Goal: Check status: Check status

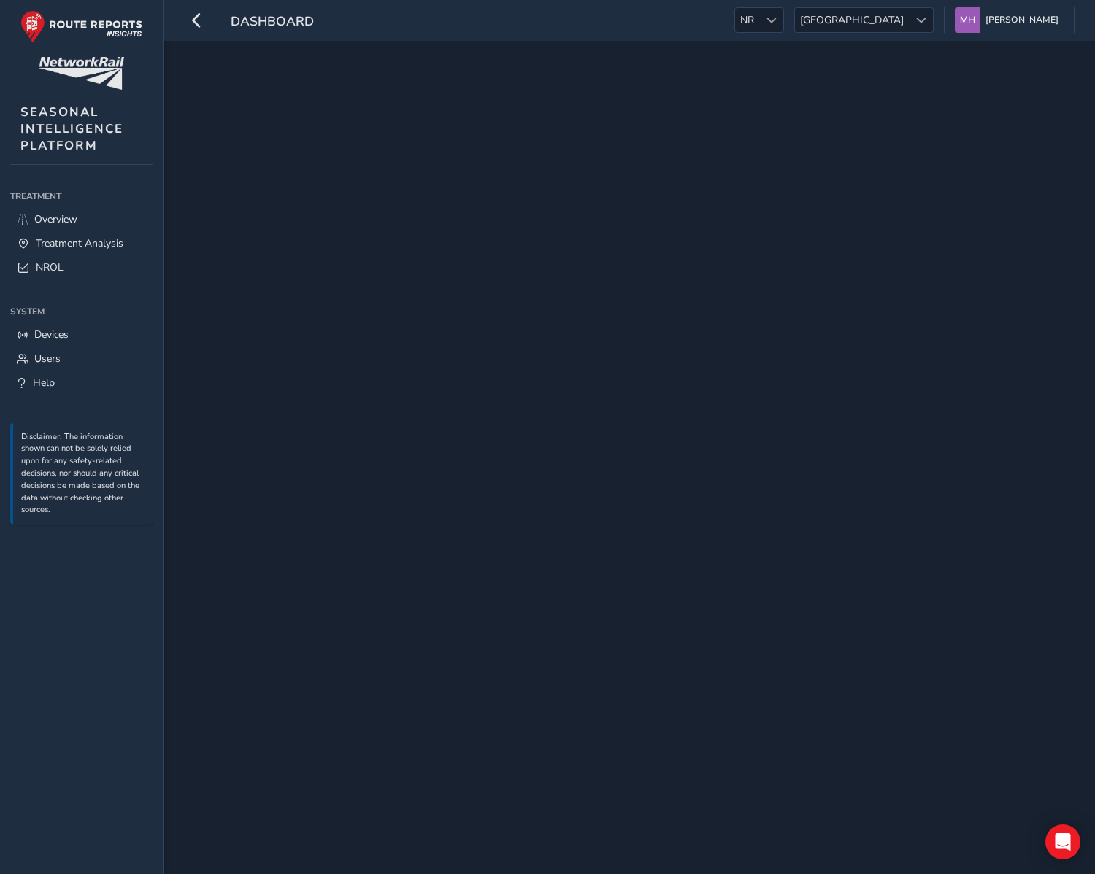
click at [755, 24] on div "dashboard NR NR Scotland Scotland Mikko Haavisto Colour Scheme: Dark Dim Light …" at bounding box center [628, 20] width 931 height 41
click at [759, 27] on span "NR" at bounding box center [747, 20] width 24 height 24
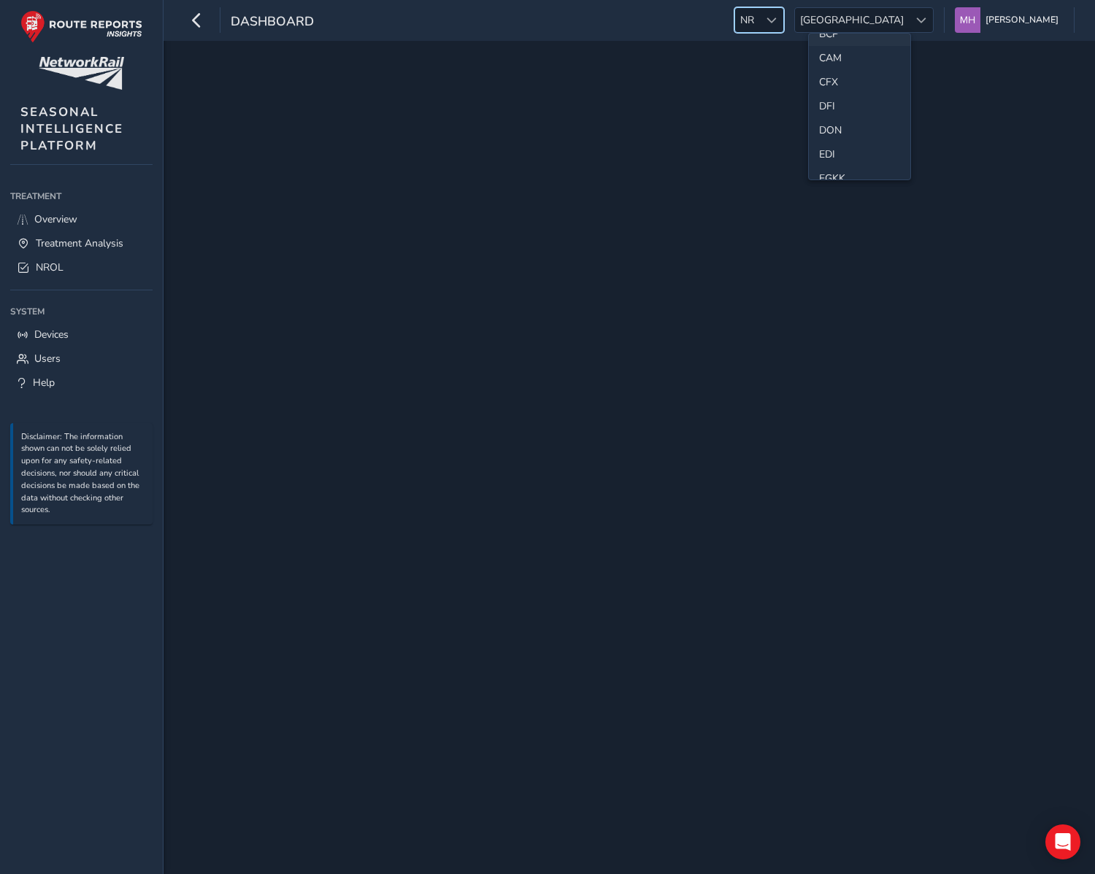
scroll to position [96, 0]
click at [637, 28] on div "dashboard NR NR Scotland Scotland Mikko Haavisto Colour Scheme: Dark Dim Light …" at bounding box center [628, 20] width 931 height 41
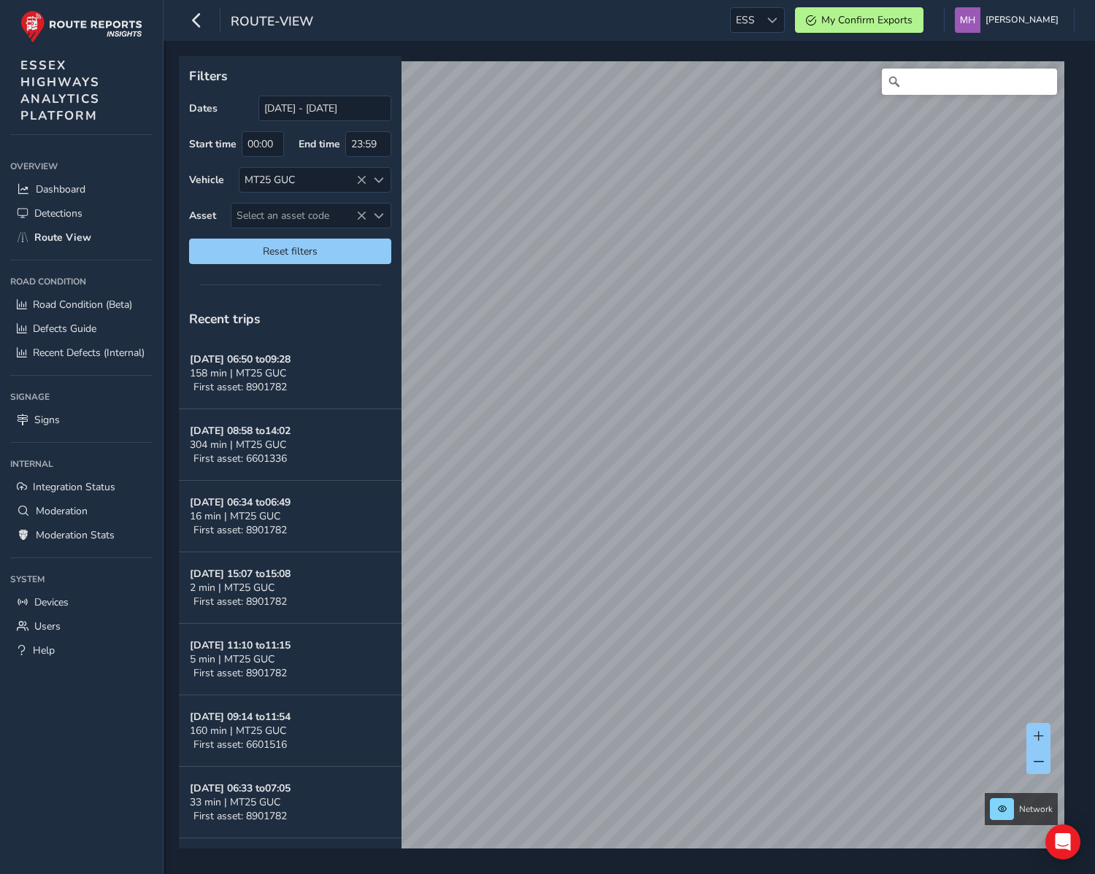
scroll to position [147, 0]
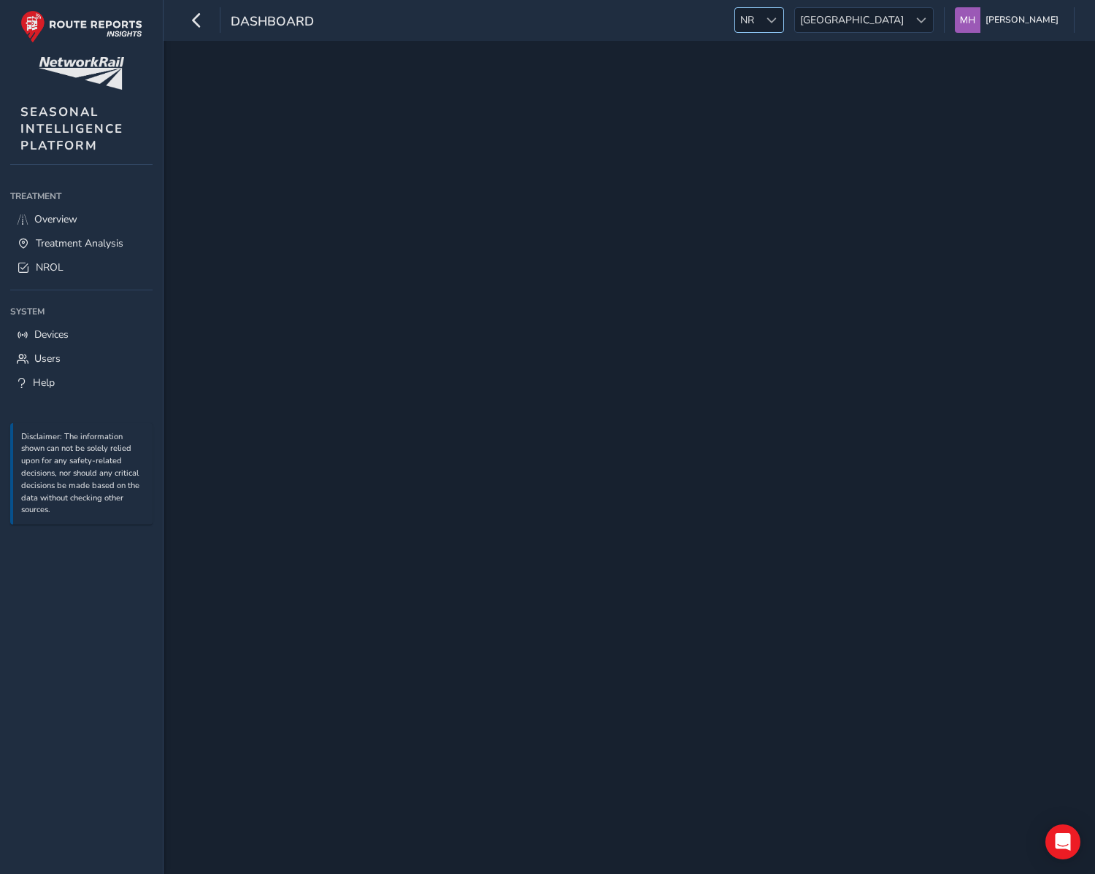
click at [783, 21] on div at bounding box center [771, 20] width 24 height 24
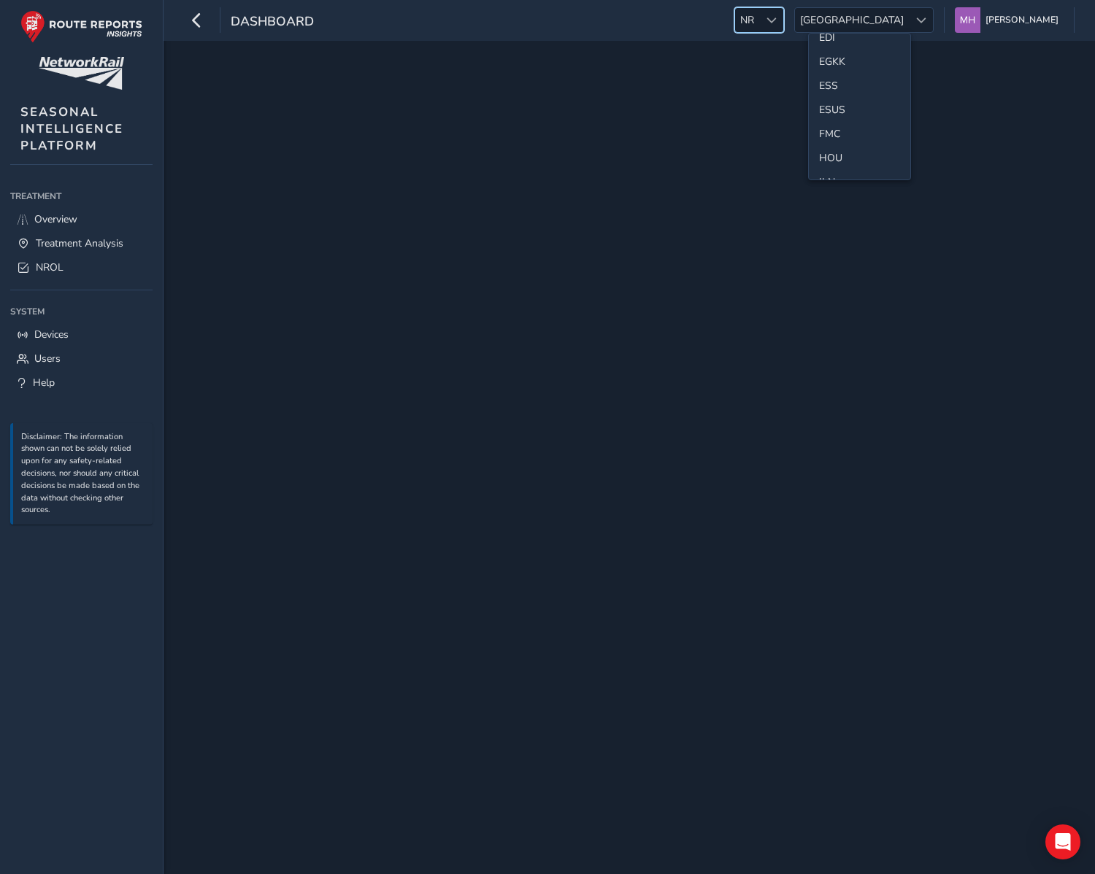
scroll to position [205, 0]
click at [834, 85] on li "ESS" at bounding box center [859, 86] width 101 height 24
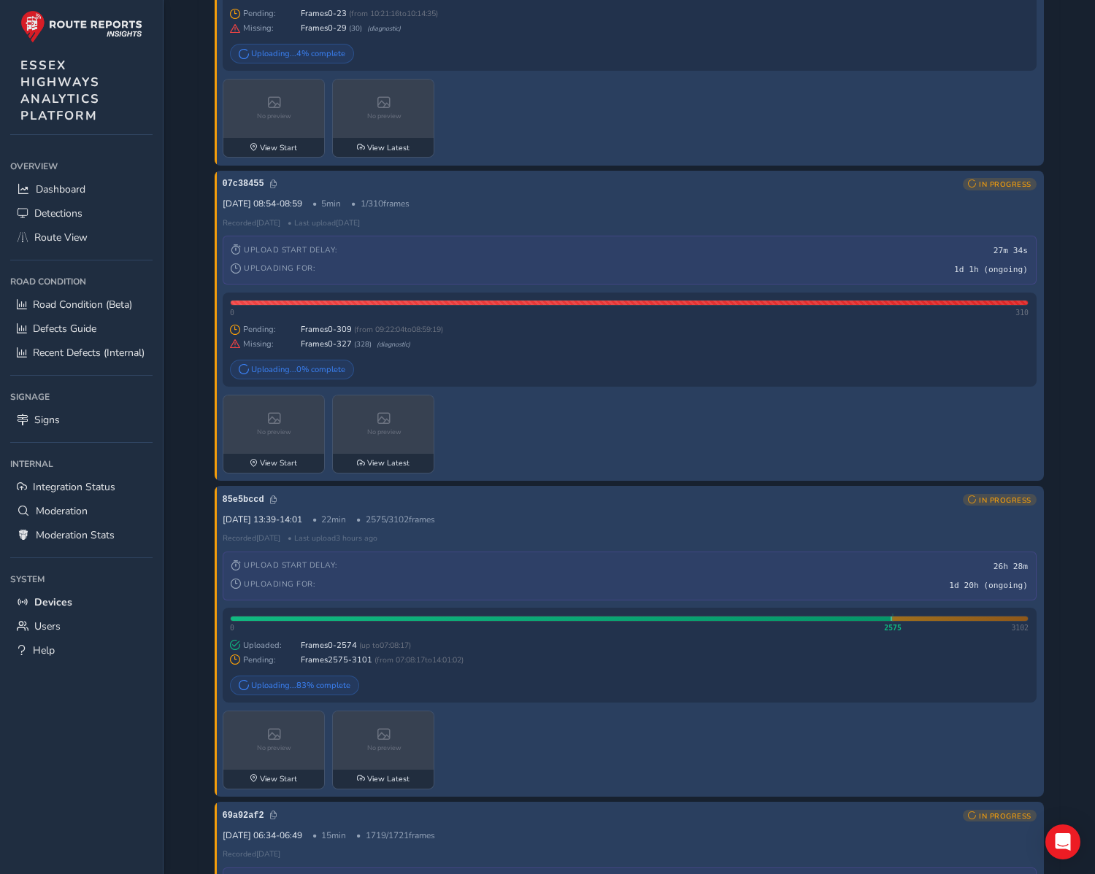
scroll to position [467, 0]
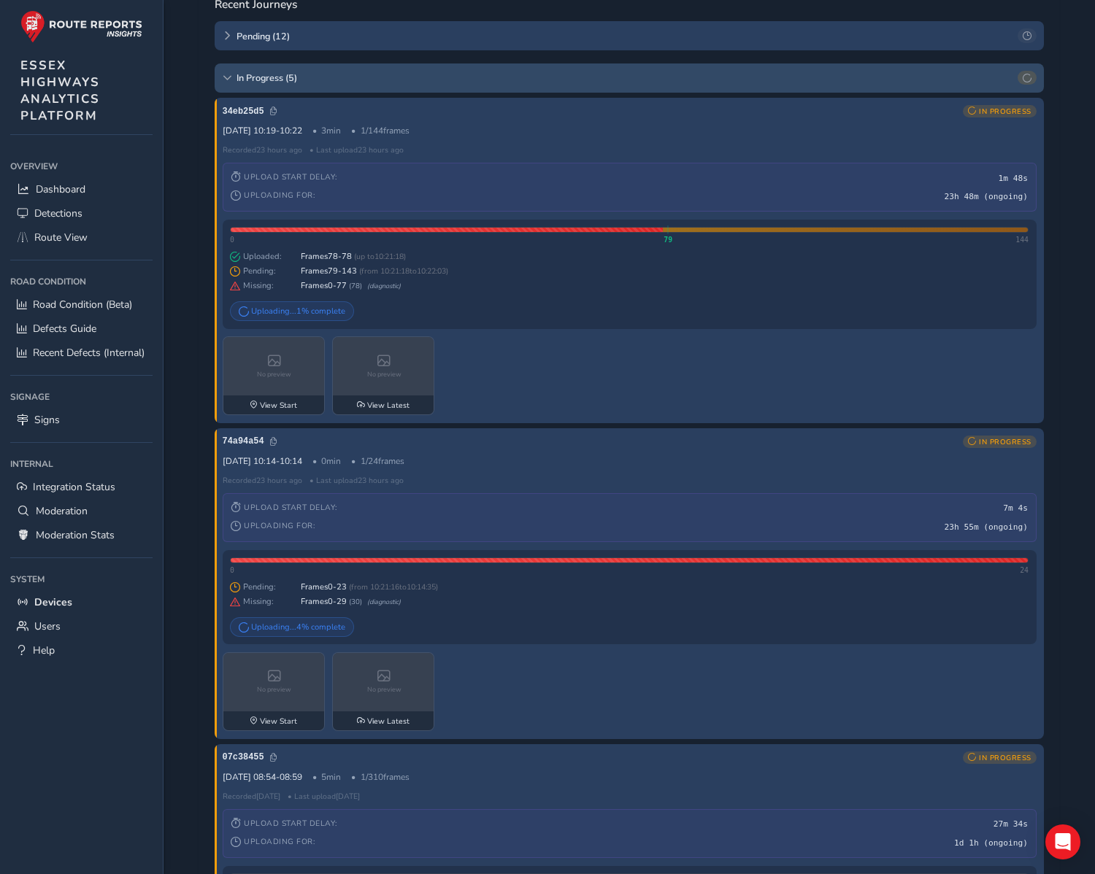
click at [331, 93] on div "In Progress ( 5 )" at bounding box center [629, 78] width 829 height 29
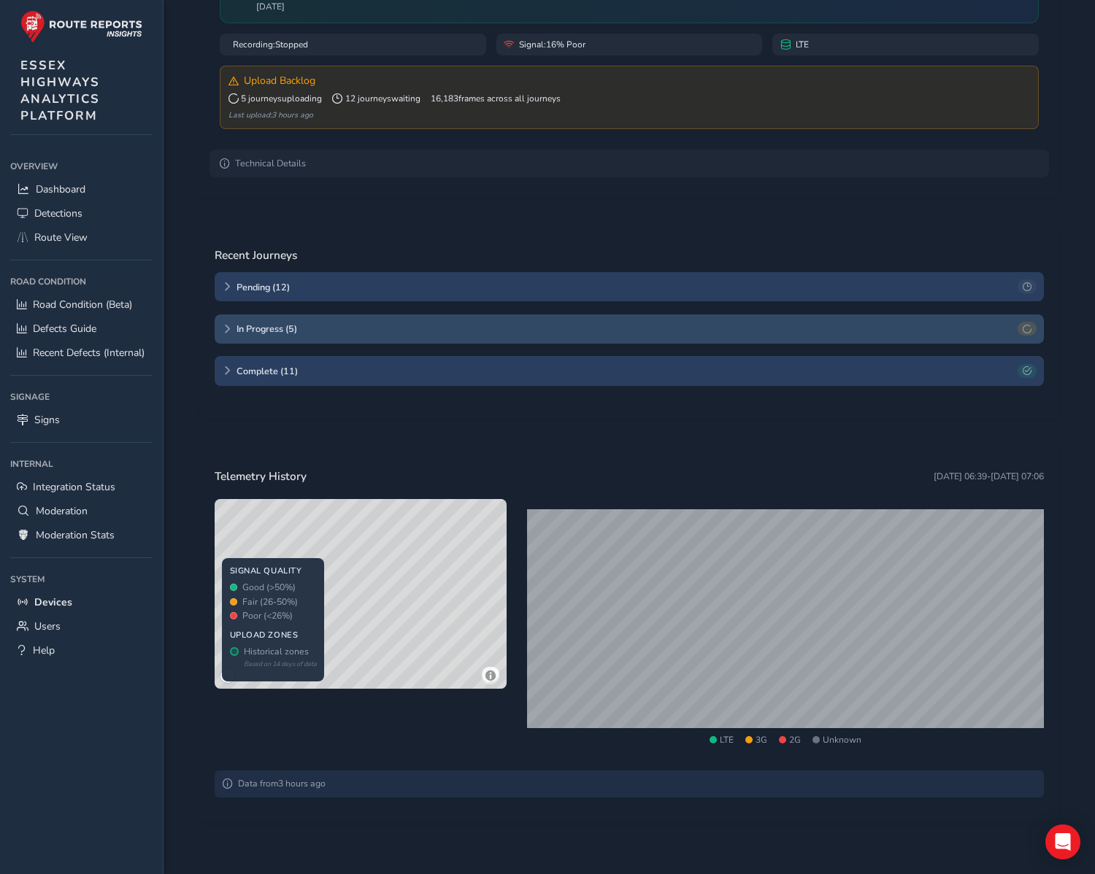
click at [272, 328] on span "In Progress ( 5 )" at bounding box center [624, 329] width 776 height 12
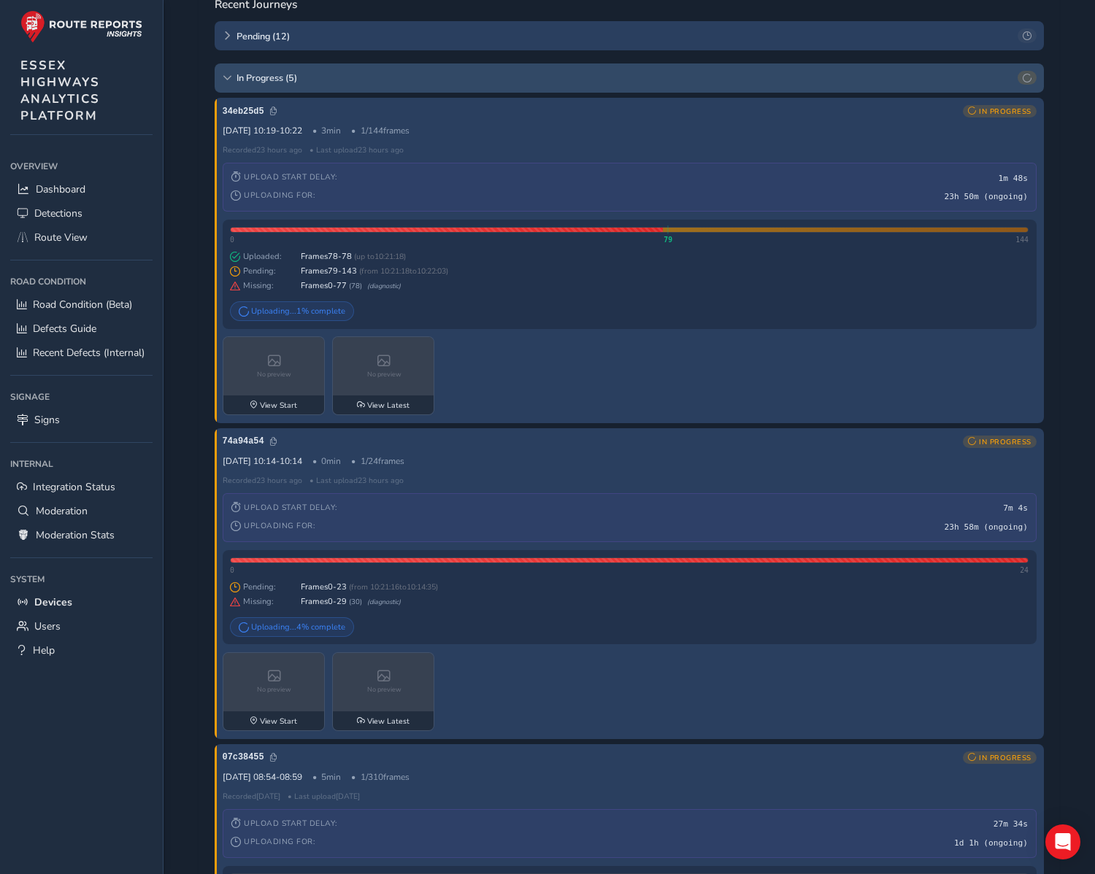
click at [269, 90] on div "In Progress ( 5 )" at bounding box center [629, 78] width 829 height 29
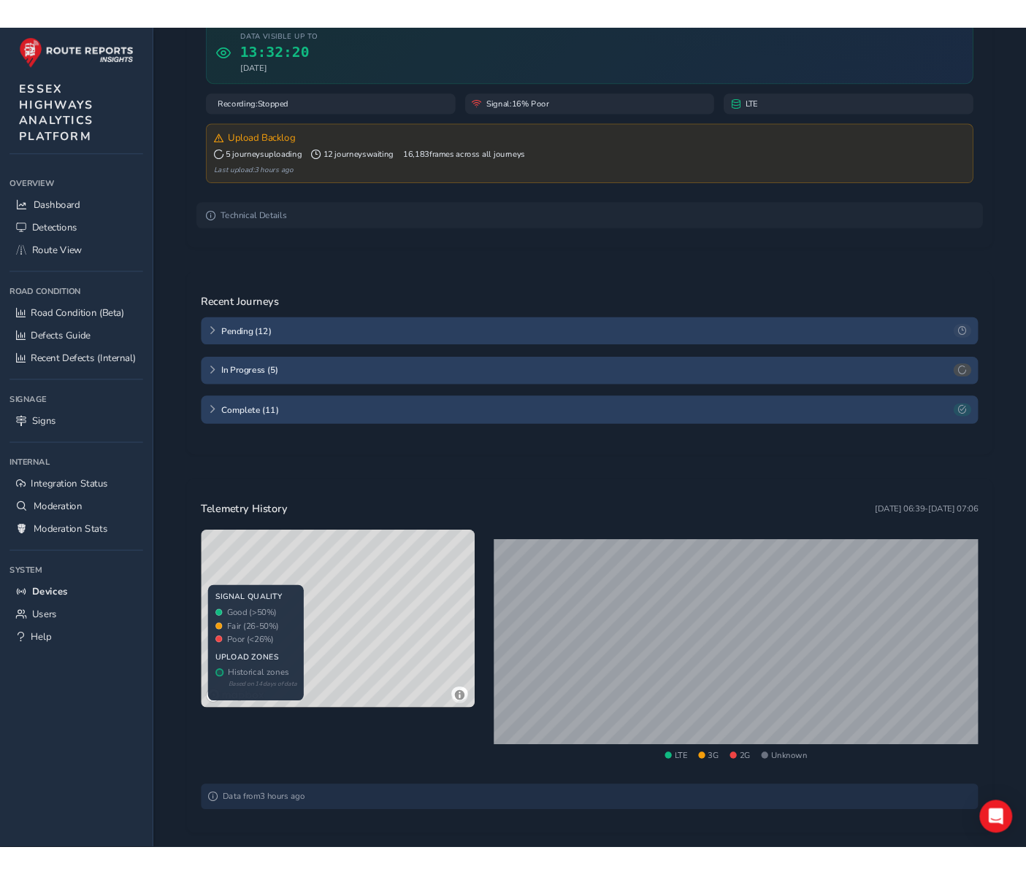
scroll to position [172, 0]
